Goal: Task Accomplishment & Management: Complete application form

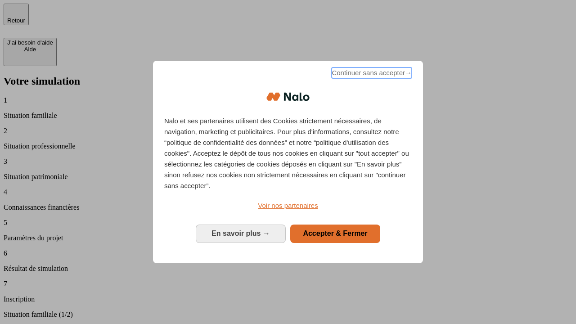
click at [371, 74] on span "Continuer sans accepter →" at bounding box center [371, 72] width 80 height 11
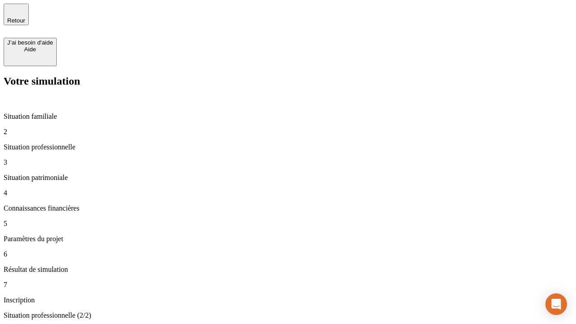
type input "30 000"
type input "40 000"
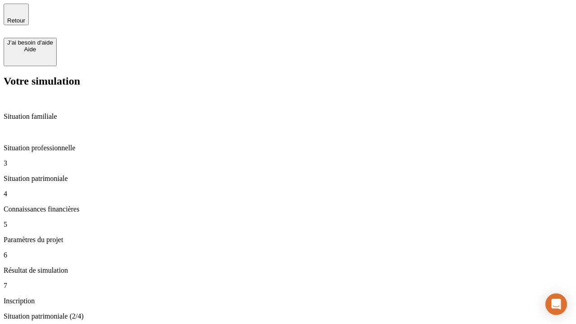
type input "1 100"
type input "20"
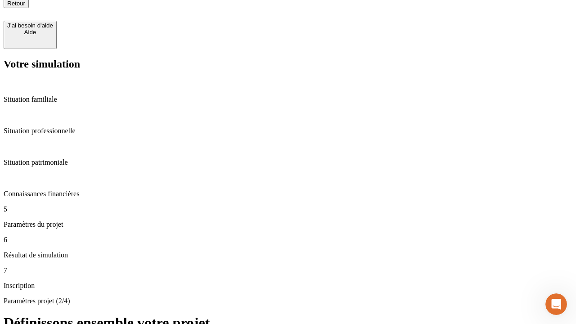
type input "40"
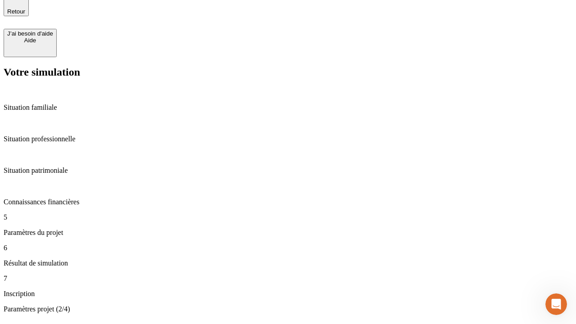
type input "62"
type input "50 000"
type input "640"
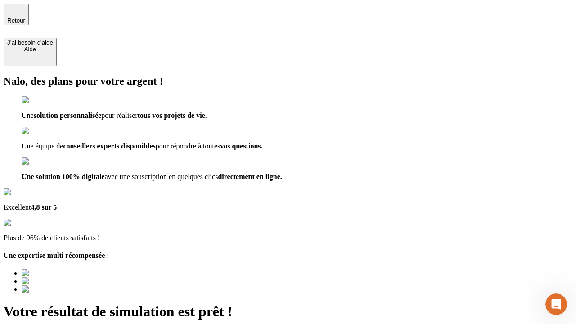
type input "[EMAIL_ADDRESS][DOMAIN_NAME]"
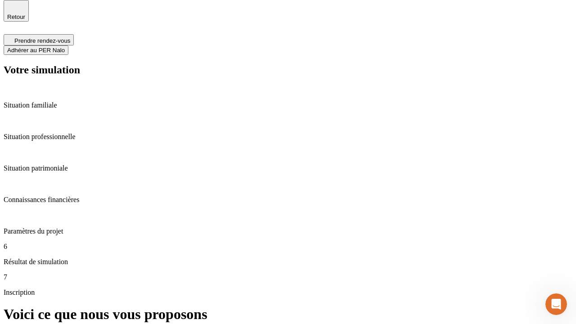
click at [65, 47] on span "Adhérer au PER Nalo" at bounding box center [36, 50] width 58 height 7
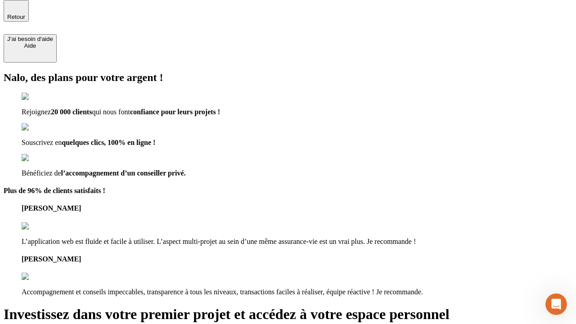
scroll to position [3, 0]
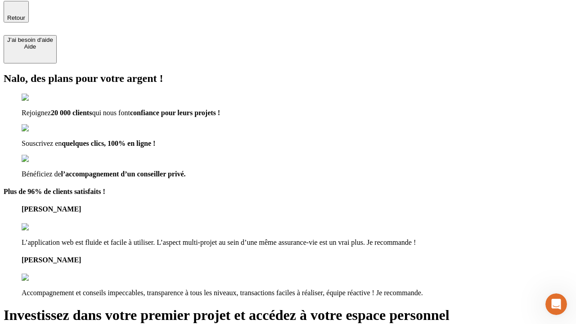
type input "[PERSON_NAME][EMAIL_ADDRESS][DOMAIN_NAME]"
